Goal: Transaction & Acquisition: Purchase product/service

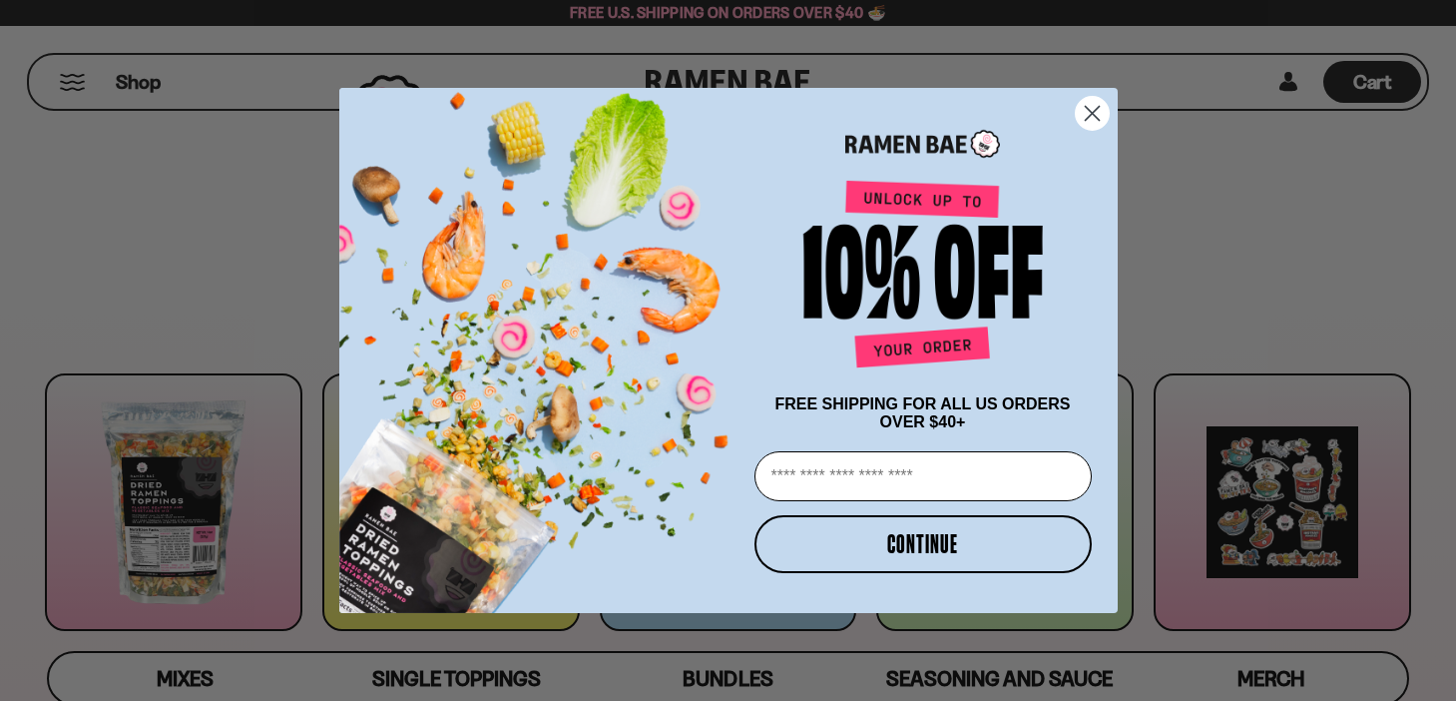
click at [1094, 105] on circle "Close dialog" at bounding box center [1091, 113] width 33 height 33
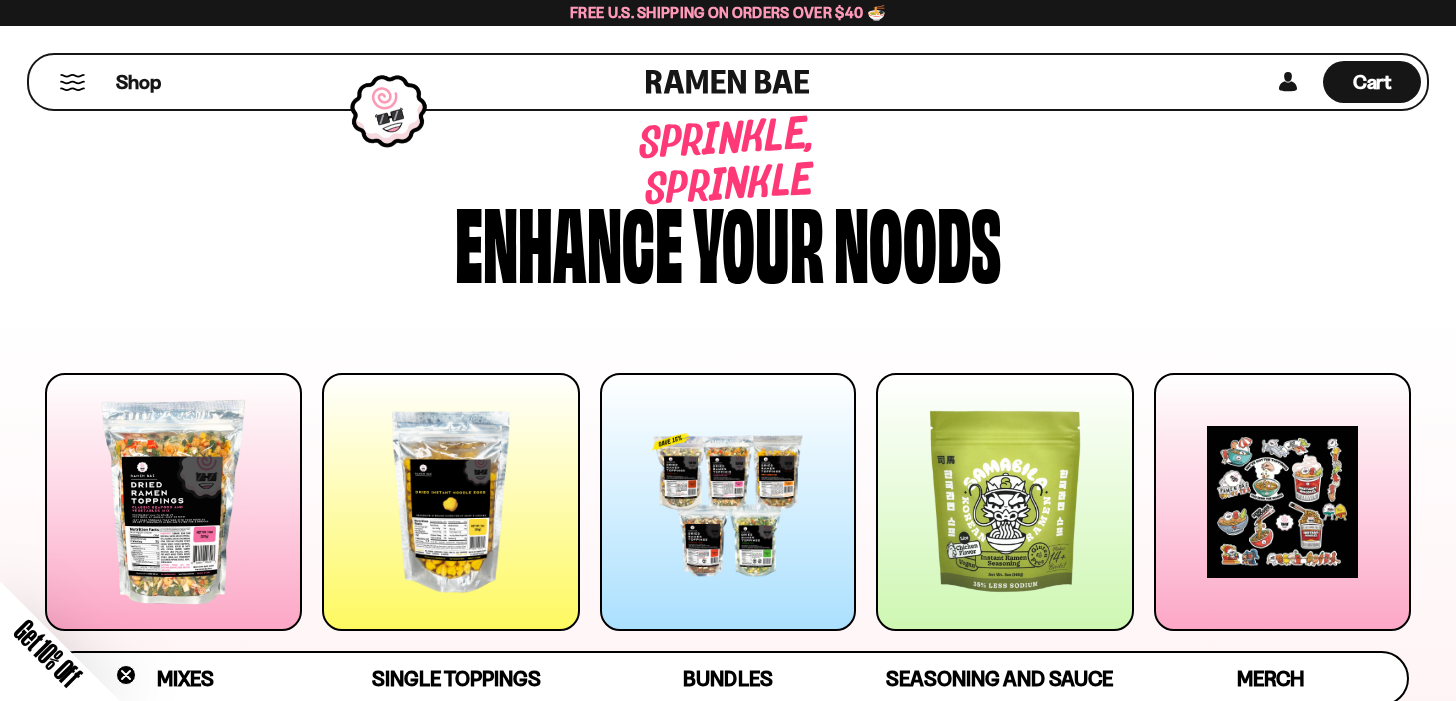
click at [238, 224] on div "Sprinkle, sprinkle Enhance your noods" at bounding box center [728, 202] width 1426 height 234
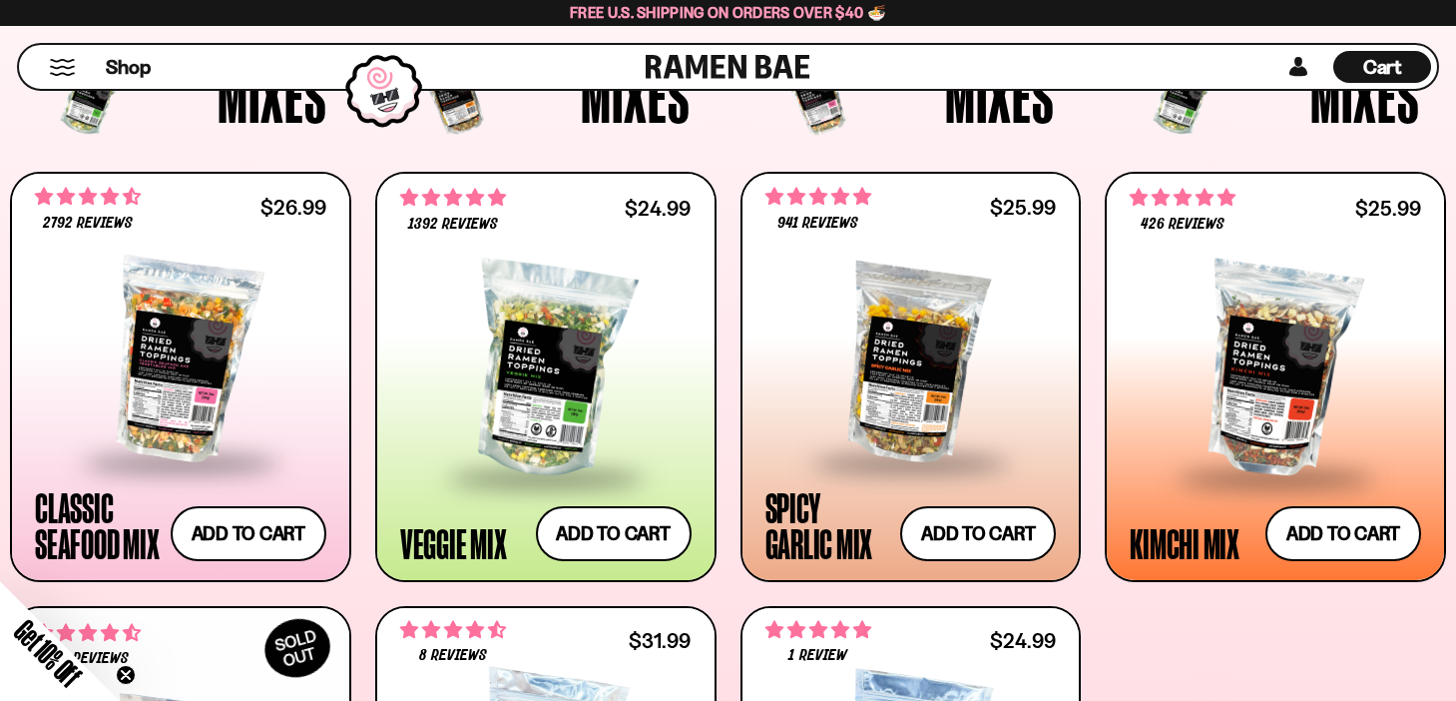
scroll to position [719, 0]
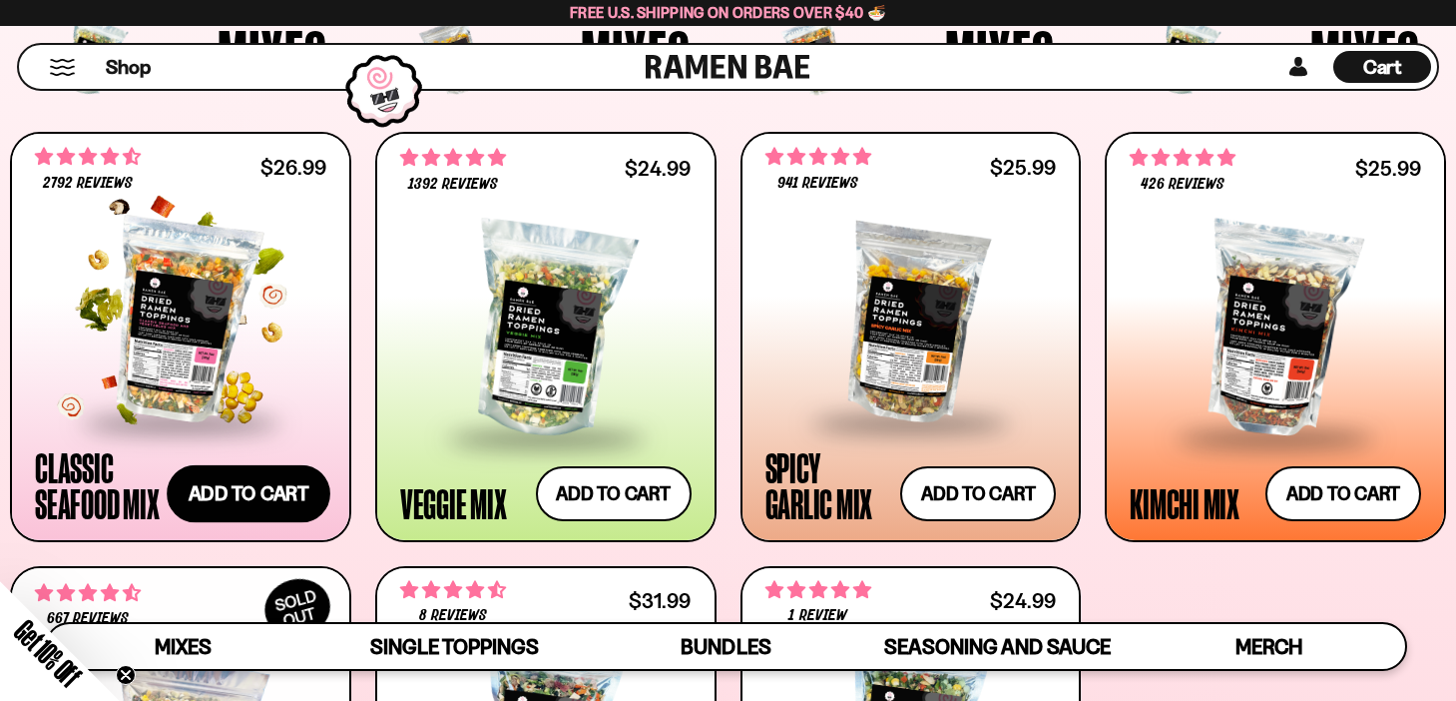
click at [243, 498] on button "Add to cart Add — Regular price $26.99 Regular price Sale price $26.99 Unit pri…" at bounding box center [249, 494] width 164 height 58
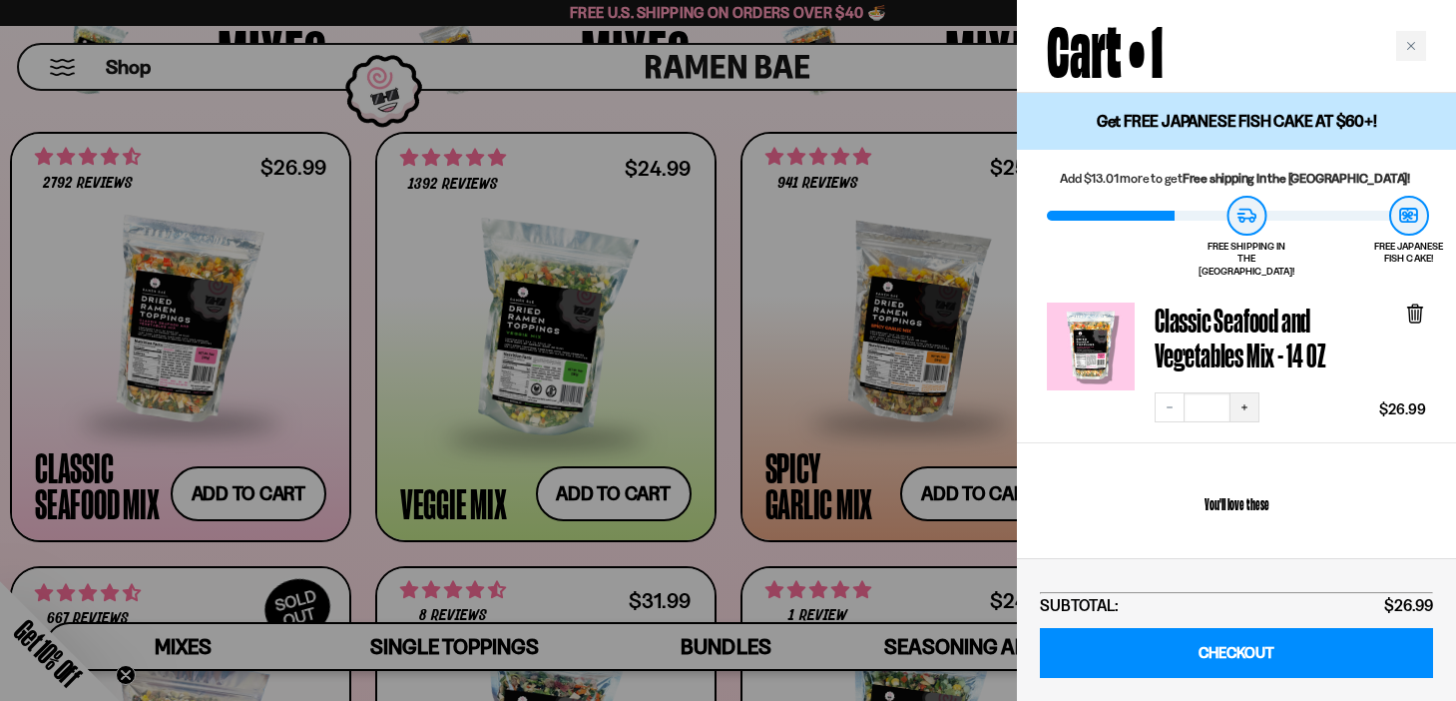
click at [1248, 401] on icon "Increase quantity" at bounding box center [1244, 407] width 12 height 12
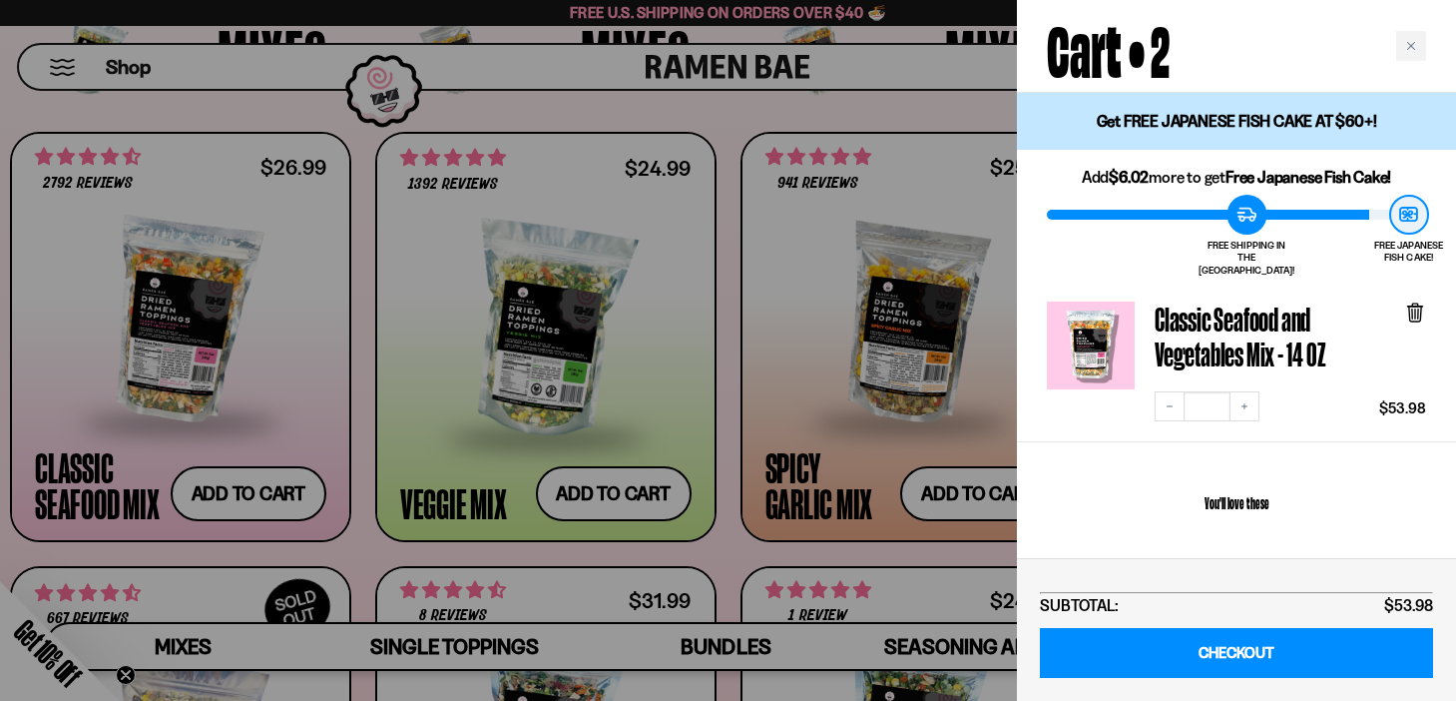
click at [362, 549] on div at bounding box center [728, 350] width 1456 height 701
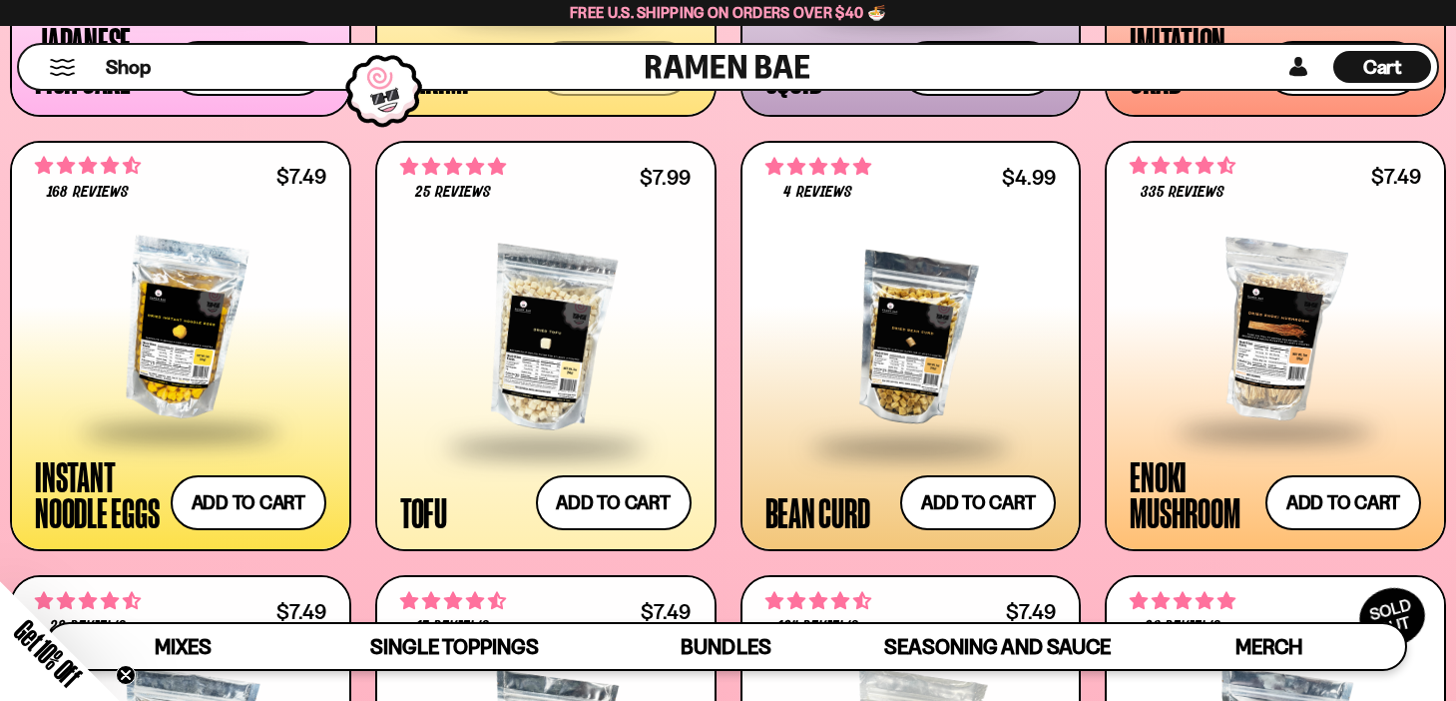
scroll to position [2156, 0]
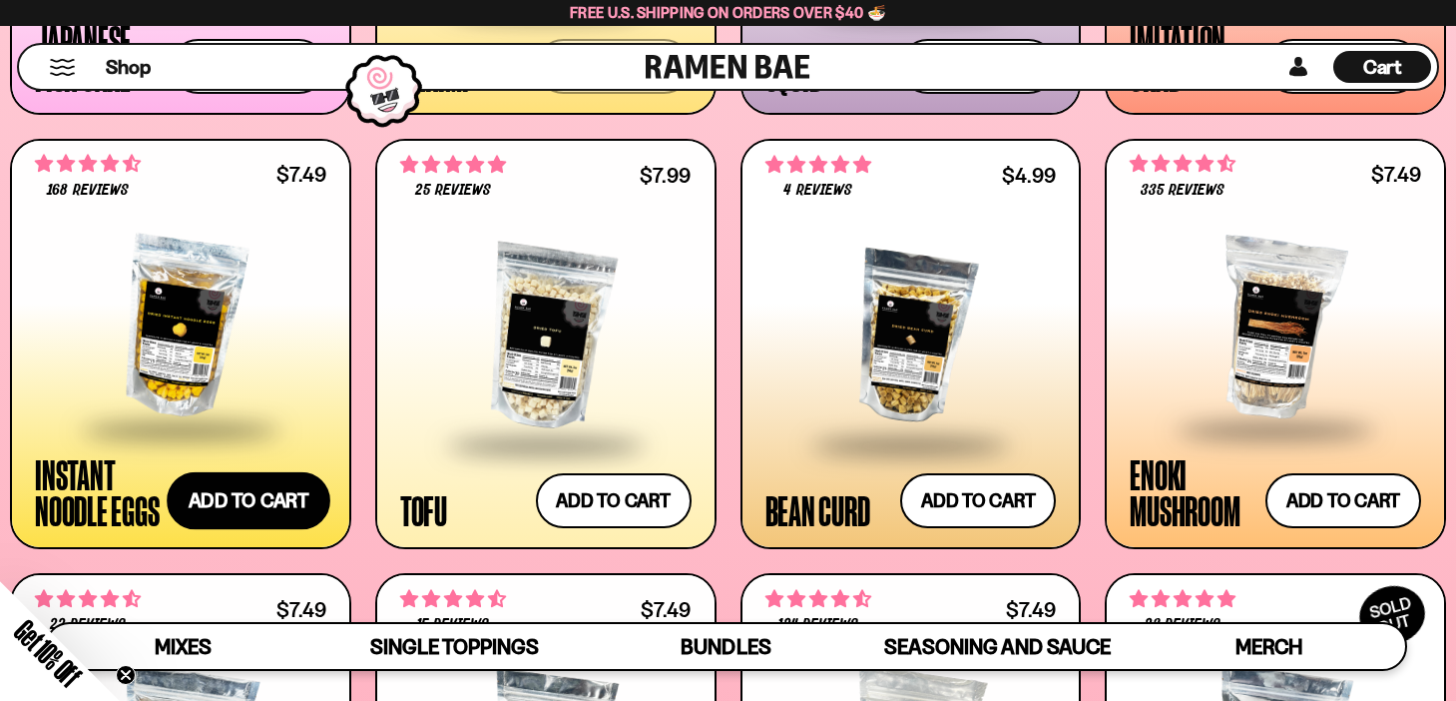
click at [226, 507] on button "Add to cart Add — Regular price $7.49 Regular price Sale price $7.49 Unit price…" at bounding box center [249, 501] width 164 height 58
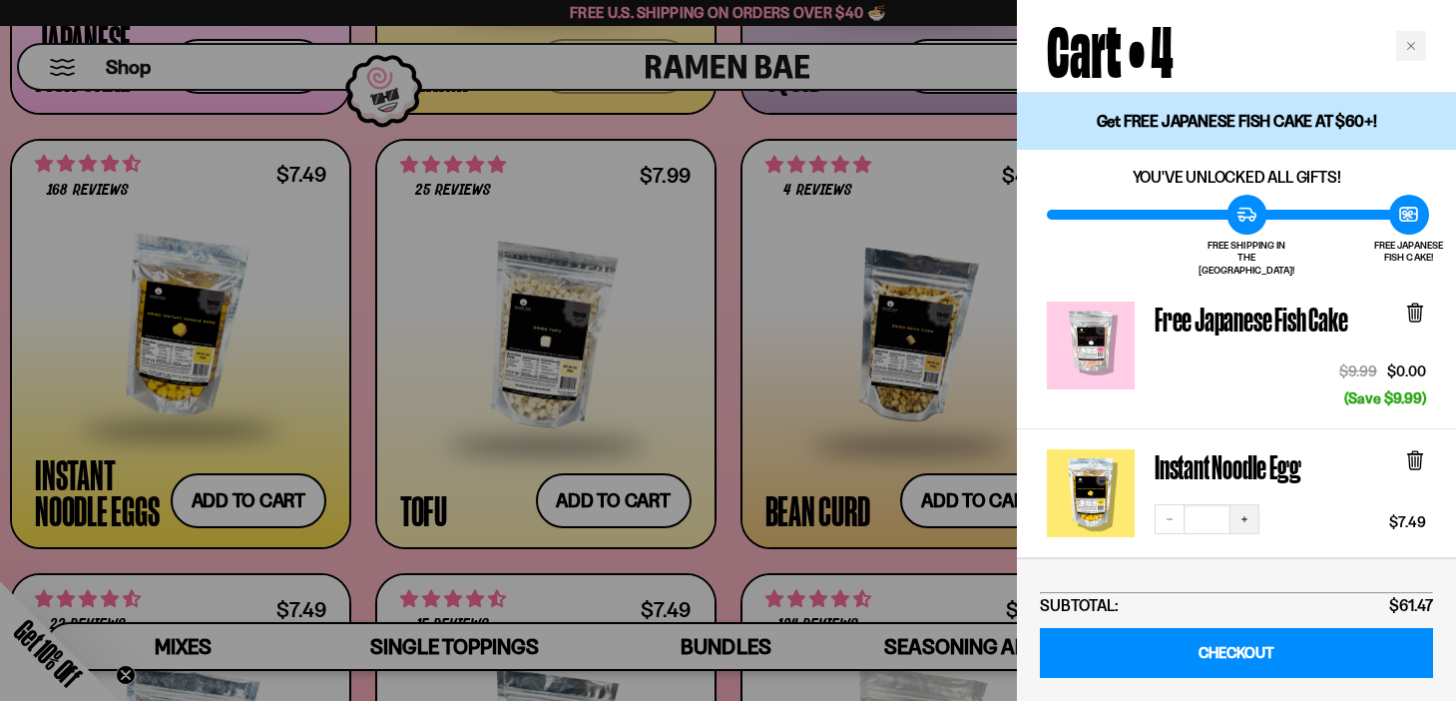
click at [1242, 513] on icon "Increase quantity" at bounding box center [1244, 519] width 12 height 12
click at [722, 557] on div at bounding box center [728, 350] width 1456 height 701
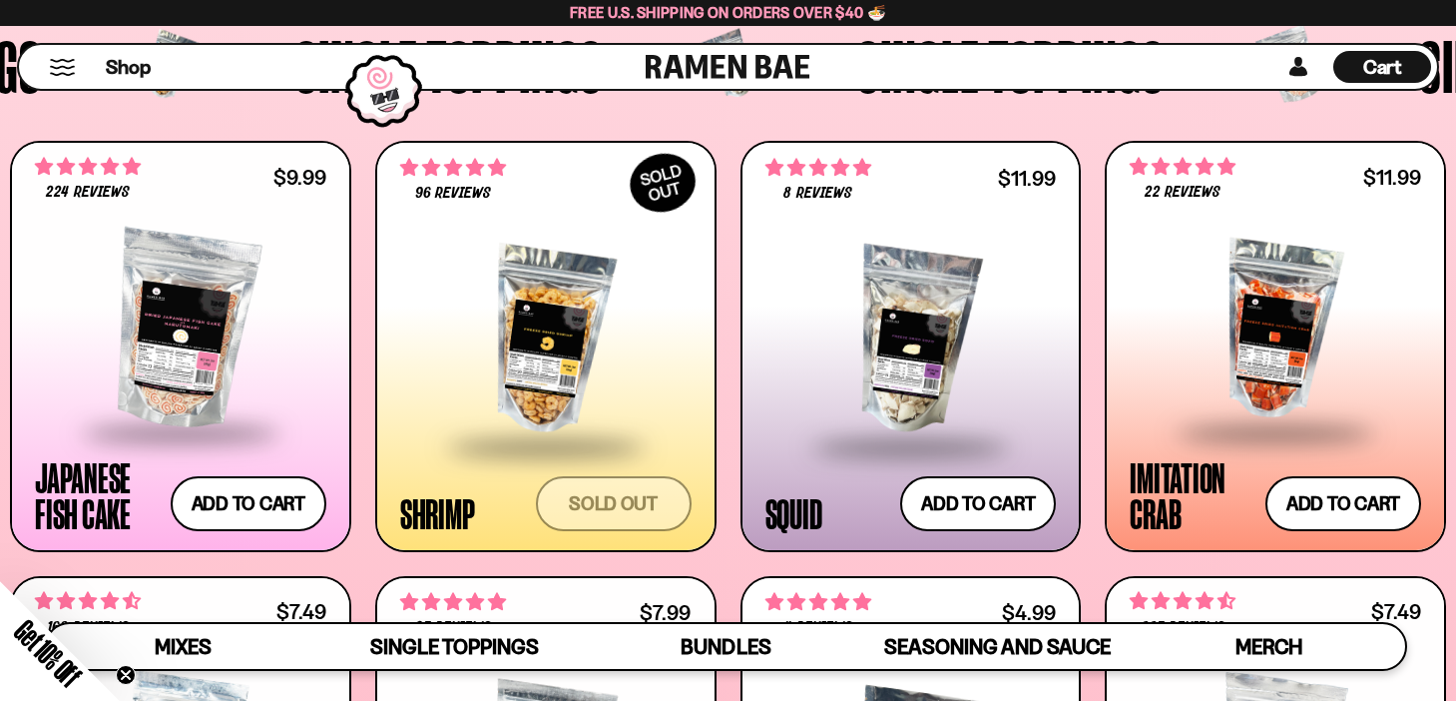
scroll to position [1716, 0]
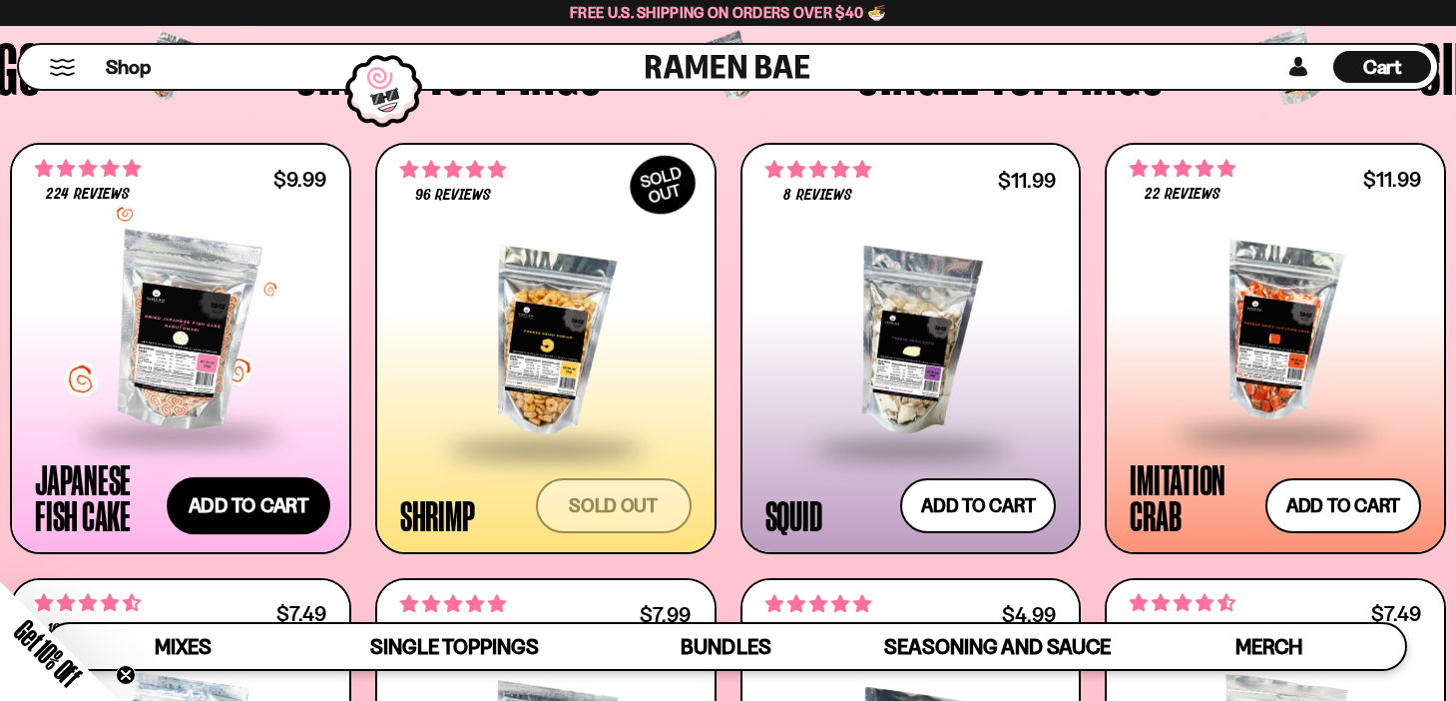
click at [266, 505] on button "Add to cart Add — Regular price $9.99 Regular price Sale price $9.99 Unit price…" at bounding box center [249, 505] width 164 height 58
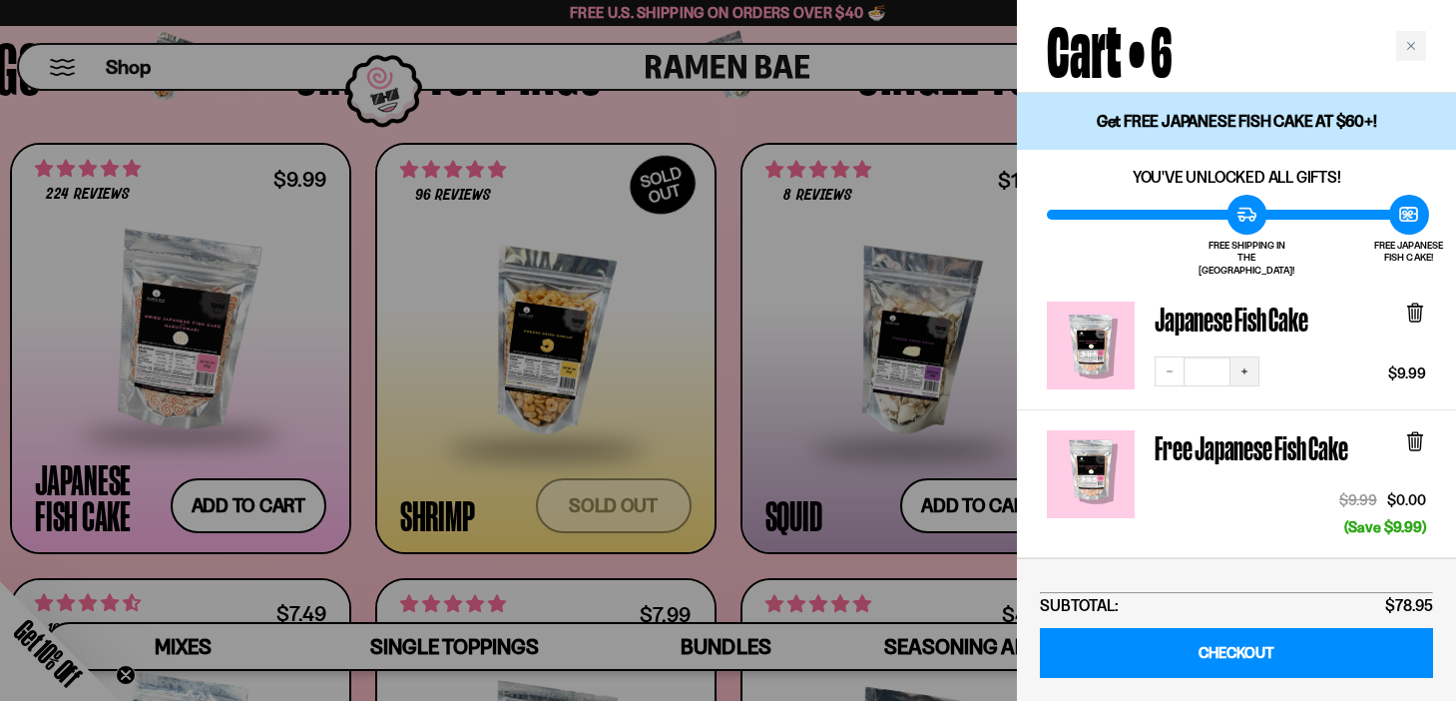
click at [1243, 365] on icon "Increase quantity" at bounding box center [1244, 371] width 12 height 12
click at [363, 557] on div at bounding box center [728, 350] width 1456 height 701
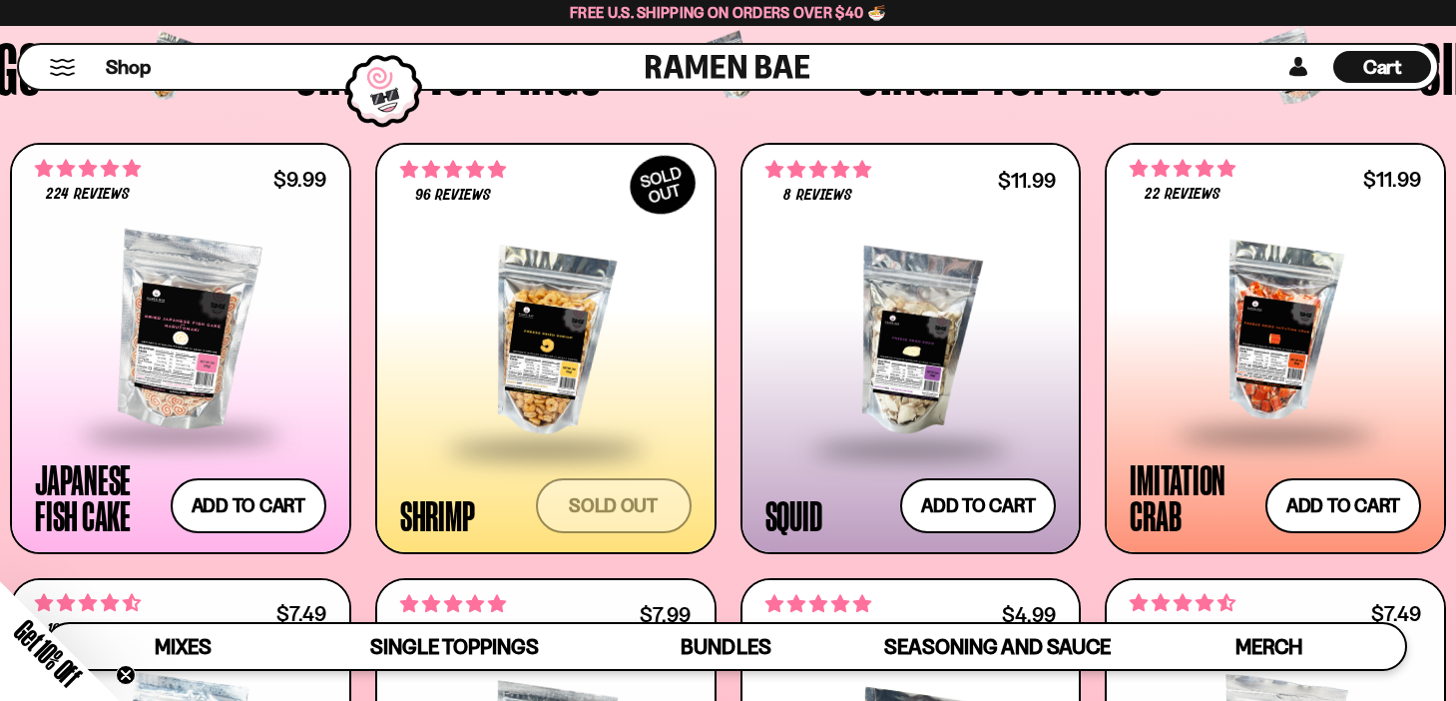
click at [546, 353] on div at bounding box center [545, 343] width 291 height 210
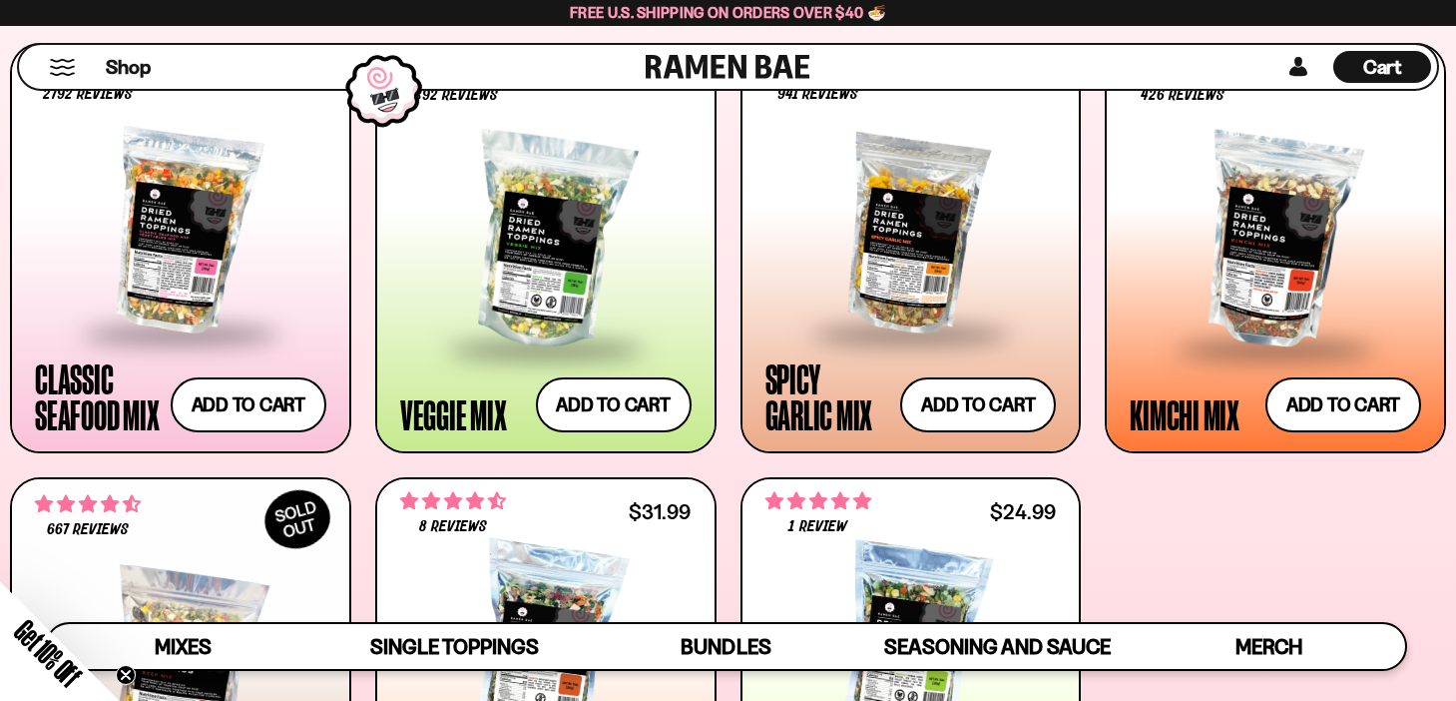
scroll to position [798, 0]
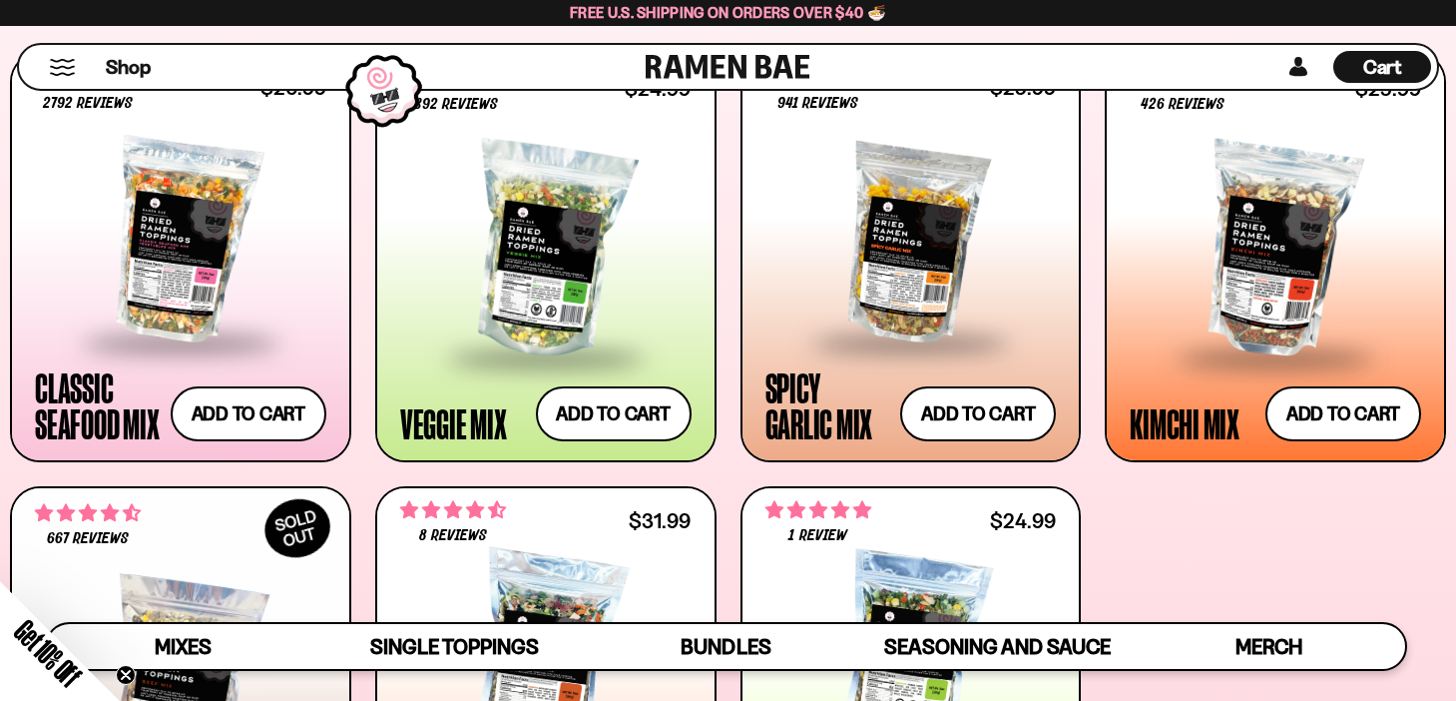
click at [1380, 65] on span "Cart" at bounding box center [1382, 67] width 39 height 24
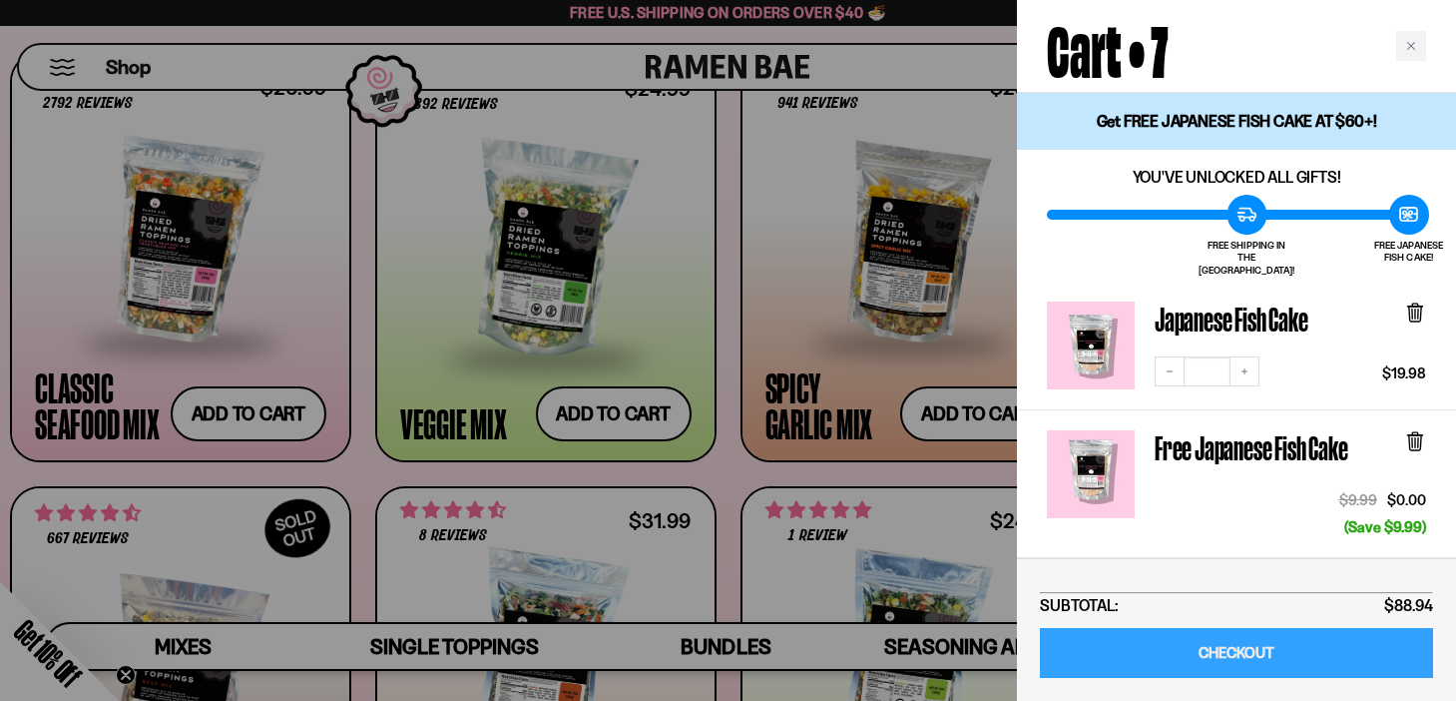
click at [1242, 649] on link "CHECKOUT" at bounding box center [1236, 653] width 393 height 51
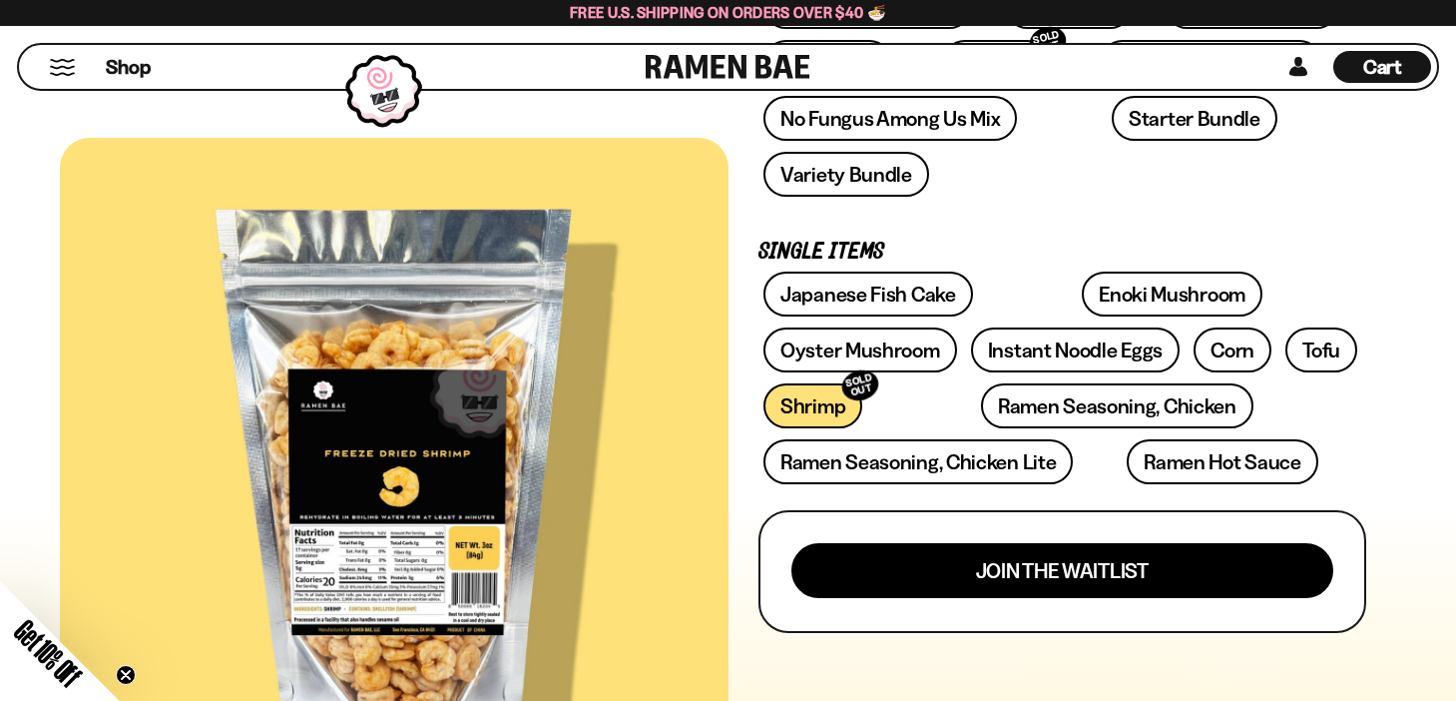
scroll to position [479, 0]
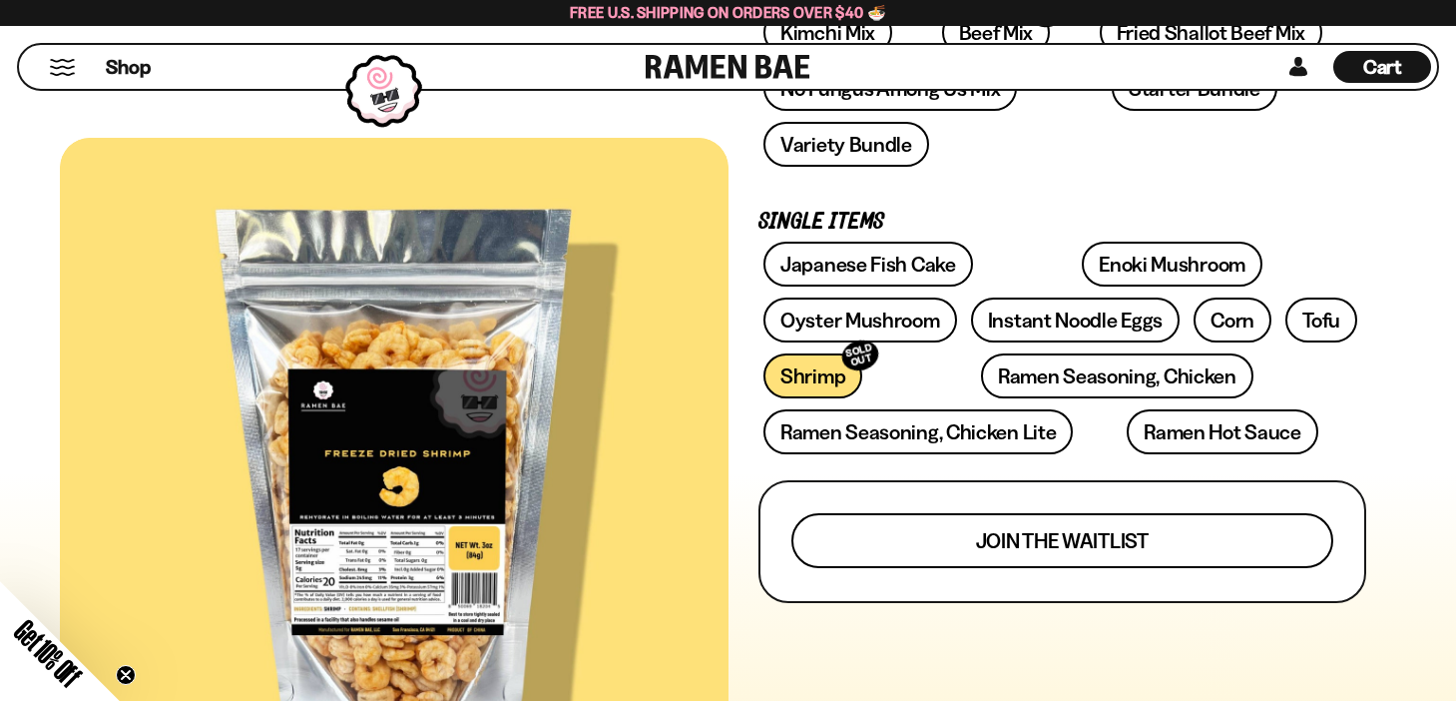
click at [994, 530] on span "Join the waitlist" at bounding box center [1062, 540] width 173 height 21
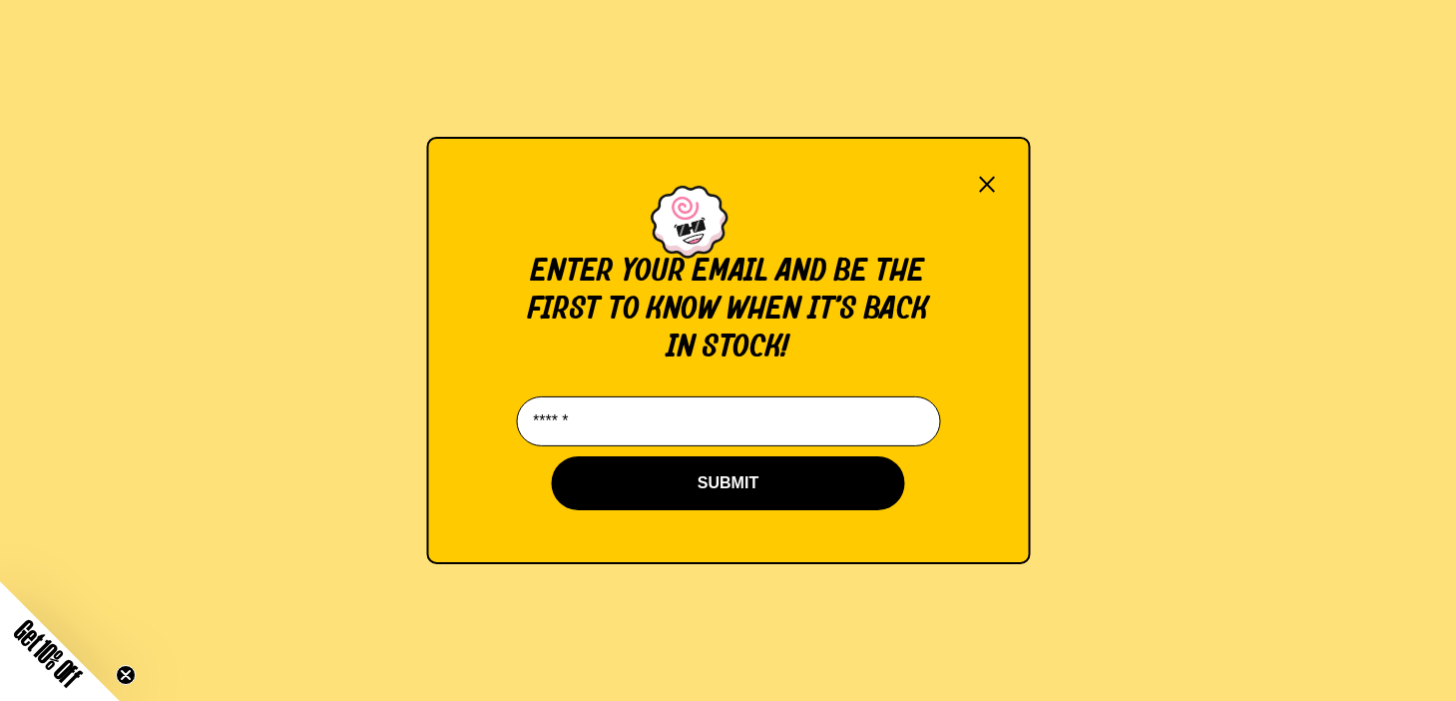
click at [750, 416] on input "Email*" at bounding box center [728, 421] width 424 height 50
type input "**********"
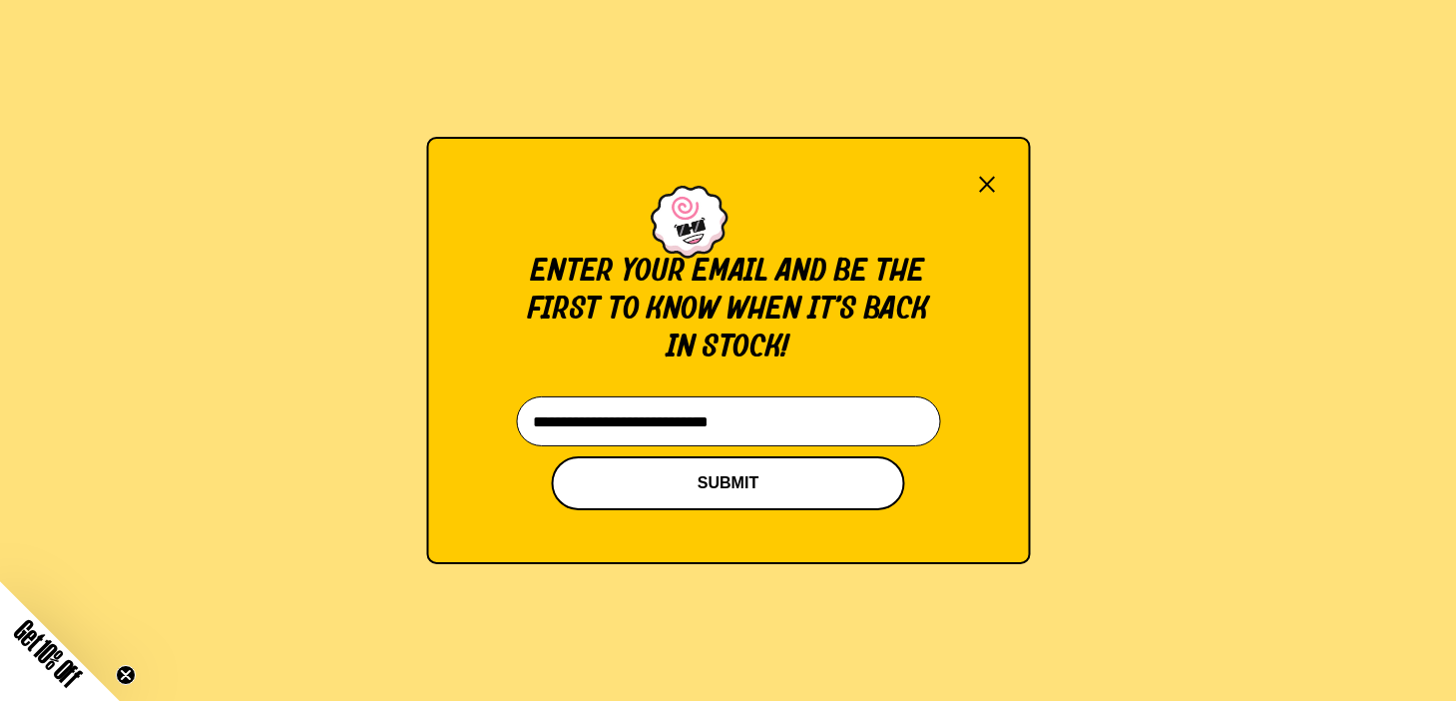
click at [737, 486] on button "SUBMIT" at bounding box center [728, 483] width 353 height 54
